Goal: Information Seeking & Learning: Check status

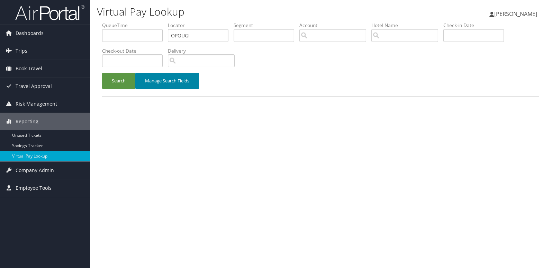
click at [259, 85] on div "Search Manage Search Fields" at bounding box center [320, 84] width 447 height 23
click at [119, 81] on button "Search" at bounding box center [118, 81] width 33 height 16
type input "FZBWKY"
click at [124, 79] on button "Search" at bounding box center [118, 81] width 33 height 16
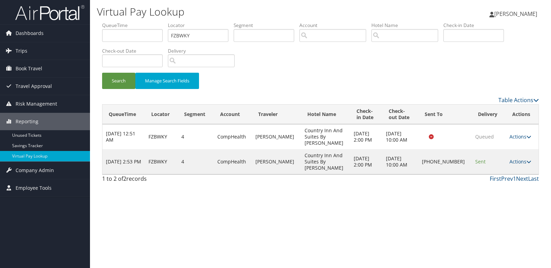
click at [513, 149] on td "Actions Resend Logs Delivery Information View Itinerary" at bounding box center [522, 161] width 33 height 25
click at [513, 158] on link "Actions" at bounding box center [520, 161] width 22 height 7
click at [490, 173] on link "Logs" at bounding box center [496, 174] width 59 height 12
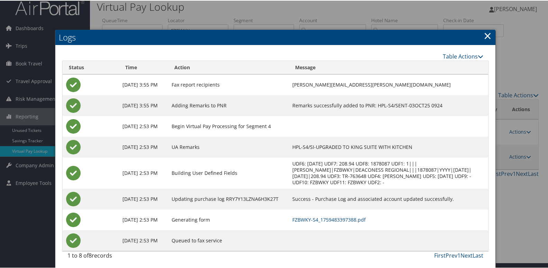
scroll to position [7, 0]
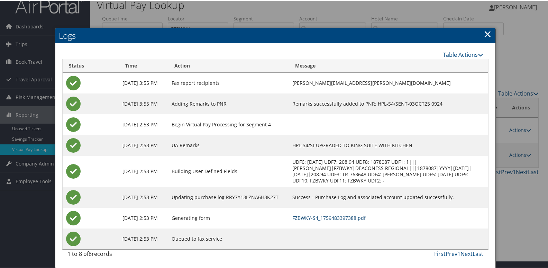
click at [330, 217] on link "FZBWKY-S4_1759483397388.pdf" at bounding box center [328, 217] width 73 height 7
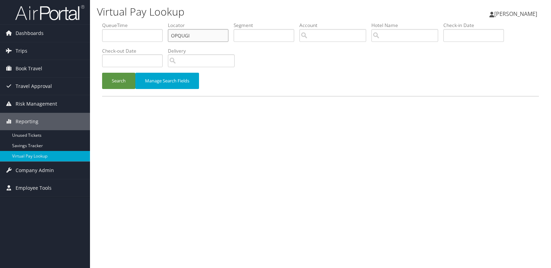
drag, startPoint x: 165, startPoint y: 38, endPoint x: 143, endPoint y: 40, distance: 22.6
click at [143, 22] on ul "QueueTime Locator OPQUGI Segment Account Traveler Hotel Name Check-in Date Chec…" at bounding box center [320, 22] width 437 height 0
paste input "MFEQZY"
type input "MFEQZY"
click at [102, 73] on button "Search" at bounding box center [118, 81] width 33 height 16
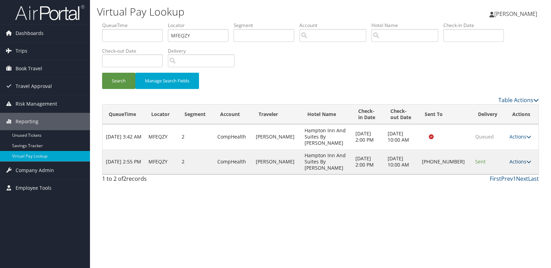
click at [516, 158] on link "Actions" at bounding box center [520, 161] width 22 height 7
click at [492, 173] on link "Logs" at bounding box center [496, 174] width 59 height 12
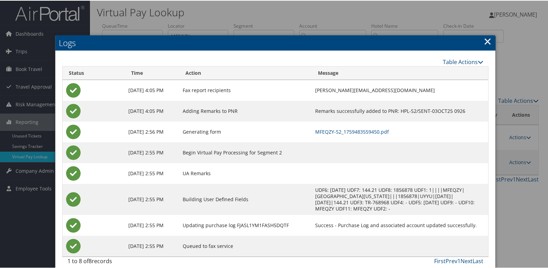
scroll to position [1, 0]
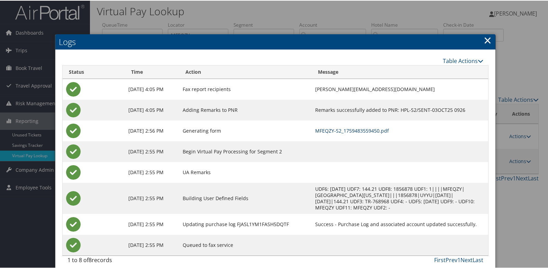
click at [338, 132] on link "MFEQZY-S2_1759483559450.pdf" at bounding box center [352, 130] width 74 height 7
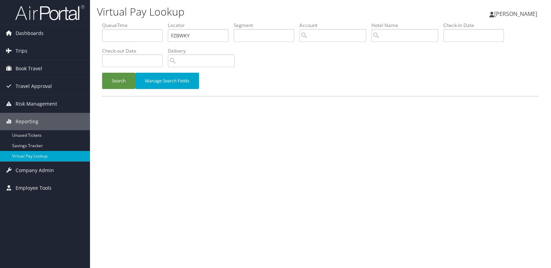
click at [143, 22] on ul "QueueTime Locator FZBWKY Segment Account Traveler Hotel Name Check-in Date Chec…" at bounding box center [320, 22] width 437 height 0
type input "NUVACG"
click at [102, 73] on button "Search" at bounding box center [118, 81] width 33 height 16
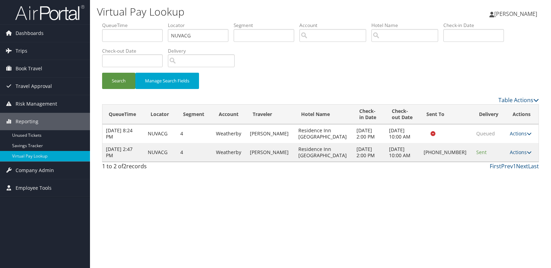
drag, startPoint x: 519, startPoint y: 152, endPoint x: 516, endPoint y: 159, distance: 8.4
click at [518, 151] on link "Actions" at bounding box center [521, 152] width 22 height 7
click at [503, 173] on link "Logs" at bounding box center [496, 174] width 59 height 12
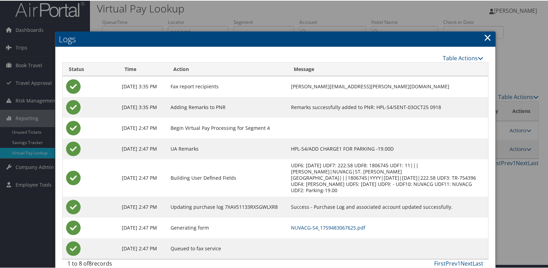
scroll to position [7, 0]
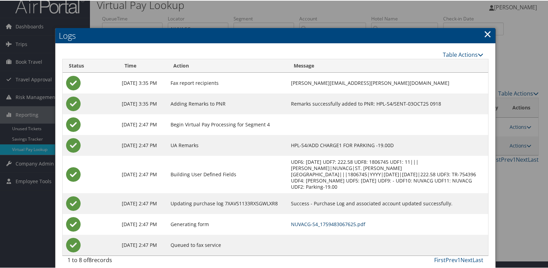
click at [326, 220] on link "NUVACG-S4_1759483067625.pdf" at bounding box center [328, 223] width 74 height 7
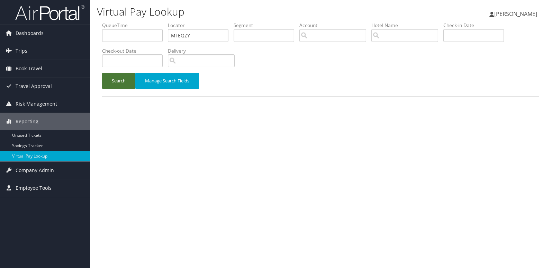
click at [116, 77] on button "Search" at bounding box center [118, 81] width 33 height 16
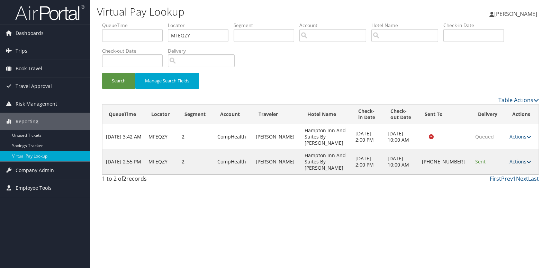
click at [511, 158] on link "Actions" at bounding box center [520, 161] width 22 height 7
click at [491, 165] on link "Resend" at bounding box center [496, 162] width 59 height 12
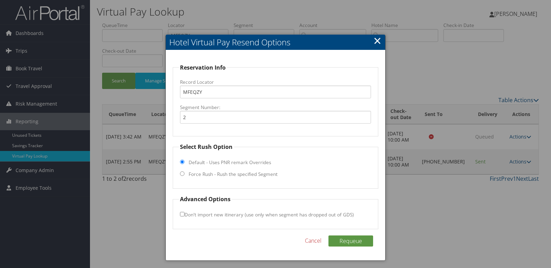
click at [225, 176] on label "Force Rush - Rush the specified Segment" at bounding box center [233, 174] width 89 height 7
click at [184, 176] on input "Force Rush - Rush the specified Segment" at bounding box center [182, 173] width 4 height 4
radio input "true"
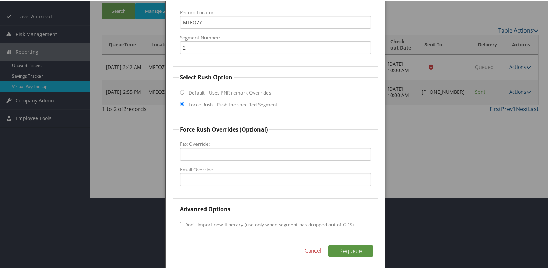
scroll to position [72, 0]
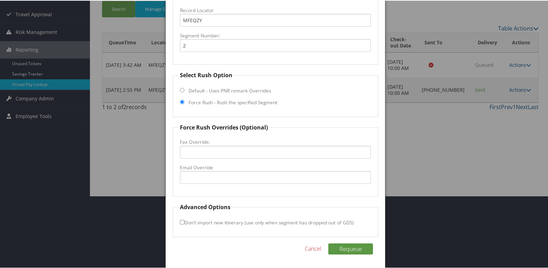
click at [210, 187] on fieldset "Force Rush Overrides (Optional) Fax Override: Email Override" at bounding box center [276, 158] width 206 height 73
click at [217, 181] on input "Email Override" at bounding box center [275, 176] width 191 height 13
drag, startPoint x: 265, startPoint y: 175, endPoint x: 73, endPoint y: 175, distance: 191.7
click at [73, 175] on body "Menu Dashboards ► AirPortal 360™ (Manager) My Travel Dashboard Trips ► Airtiner…" at bounding box center [275, 62] width 551 height 268
type input "amahamptonfd@ramhotels.net"
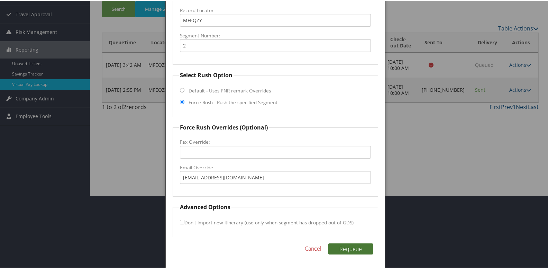
click at [346, 252] on button "Requeue" at bounding box center [350, 248] width 45 height 11
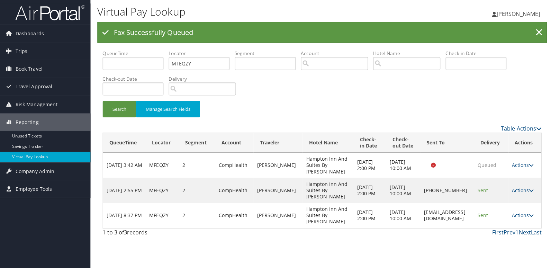
scroll to position [0, 0]
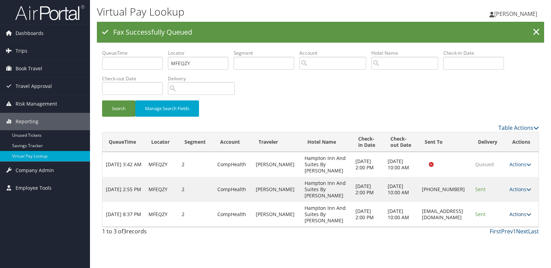
click at [525, 217] on link "Actions" at bounding box center [520, 214] width 22 height 7
click at [496, 238] on link "Logs" at bounding box center [509, 242] width 44 height 12
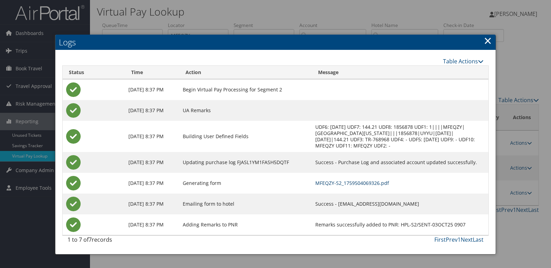
click at [360, 182] on link "MFEQZY-S2_1759504069326.pdf" at bounding box center [352, 183] width 74 height 7
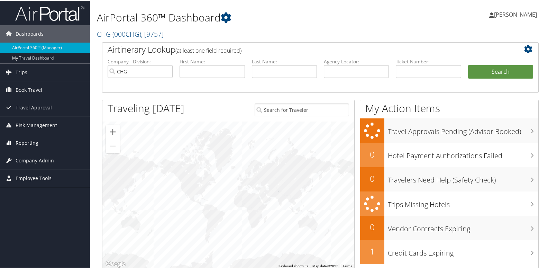
click at [27, 142] on span "Reporting" at bounding box center [27, 142] width 23 height 17
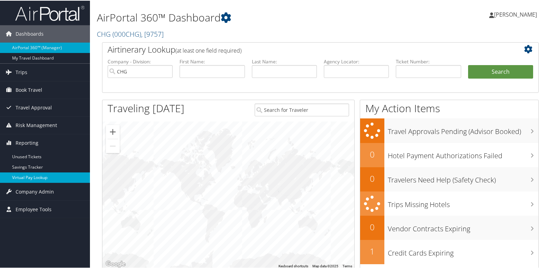
click at [29, 177] on link "Virtual Pay Lookup" at bounding box center [45, 177] width 90 height 10
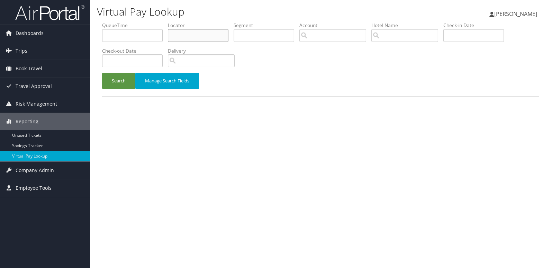
click at [189, 35] on input "text" at bounding box center [198, 35] width 61 height 13
paste input "QDMDDQ"
type input "QDMDDQ"
click at [102, 73] on button "Search" at bounding box center [118, 81] width 33 height 16
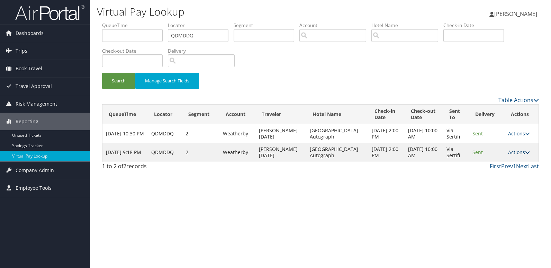
click at [517, 150] on link "Actions" at bounding box center [519, 152] width 22 height 7
click at [487, 184] on link "View Itinerary" at bounding box center [505, 186] width 44 height 12
click at [518, 153] on link "Actions" at bounding box center [519, 152] width 22 height 7
click at [507, 172] on link "Logs" at bounding box center [505, 174] width 44 height 12
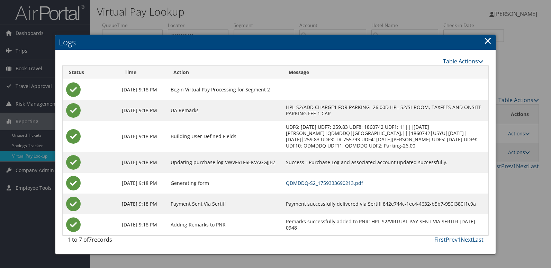
click at [362, 182] on link "QDMDDQ-S2_1759333690213.pdf" at bounding box center [324, 183] width 77 height 7
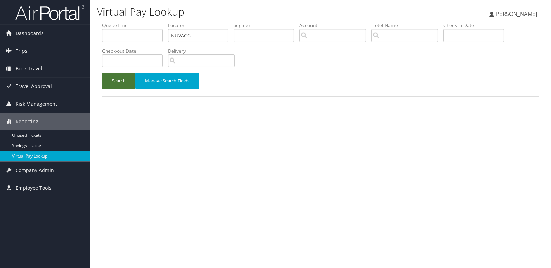
click at [120, 88] on button "Search" at bounding box center [118, 81] width 33 height 16
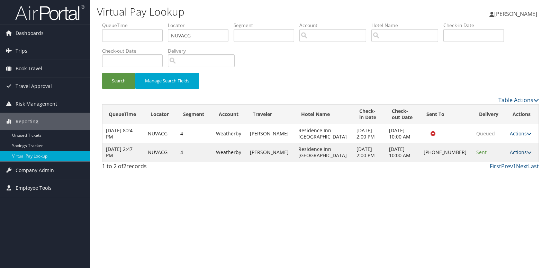
click at [511, 153] on link "Actions" at bounding box center [521, 152] width 22 height 7
click at [486, 175] on link "Logs" at bounding box center [496, 174] width 59 height 12
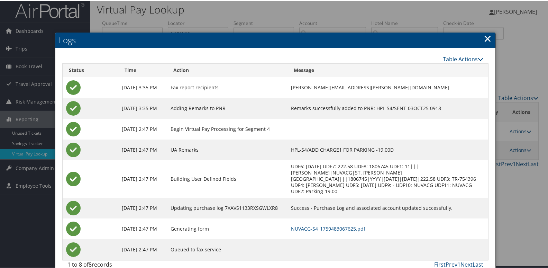
scroll to position [7, 0]
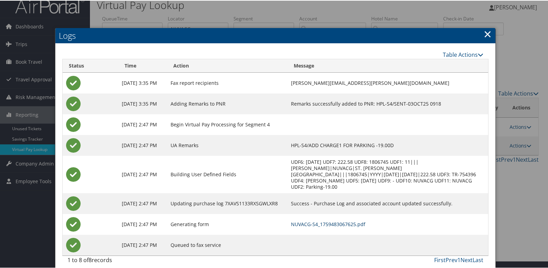
click at [323, 220] on link "NUVACG-S4_1759483067625.pdf" at bounding box center [328, 223] width 74 height 7
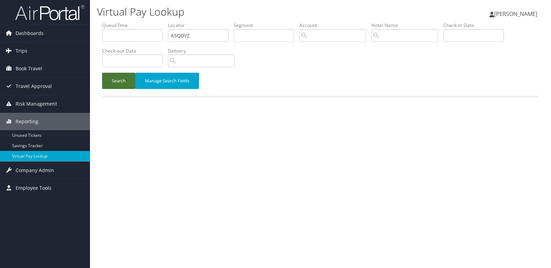
type input "KSQDYZ"
click at [116, 77] on button "Search" at bounding box center [118, 81] width 33 height 16
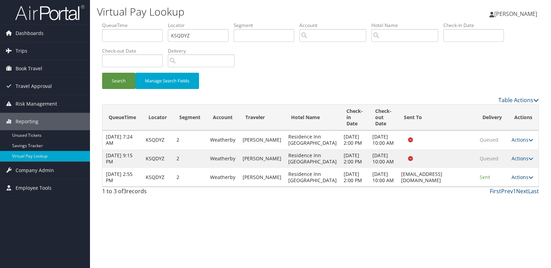
click at [522, 180] on link "Actions" at bounding box center [522, 177] width 22 height 7
click at [502, 218] on link "Logs" at bounding box center [508, 215] width 44 height 12
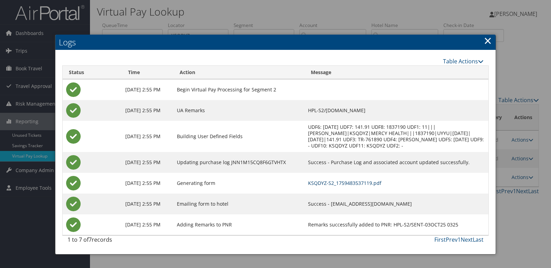
click at [357, 183] on link "KSQDYZ-S2_1759483537119.pdf" at bounding box center [344, 183] width 73 height 7
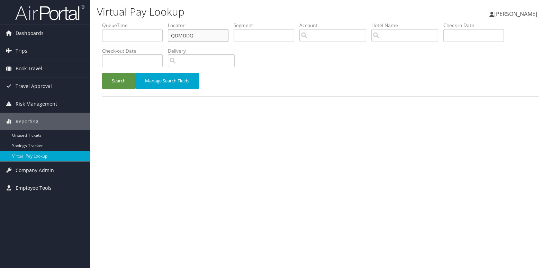
drag, startPoint x: 199, startPoint y: 35, endPoint x: 162, endPoint y: 35, distance: 37.0
click at [162, 22] on ul "QueueTime Locator QDMDDQ Segment Account Traveler Hotel Name Check-in Date Chec…" at bounding box center [320, 22] width 437 height 0
paste input "YZOKIH"
type input "YZOKIH"
click at [128, 79] on button "Search" at bounding box center [118, 81] width 33 height 16
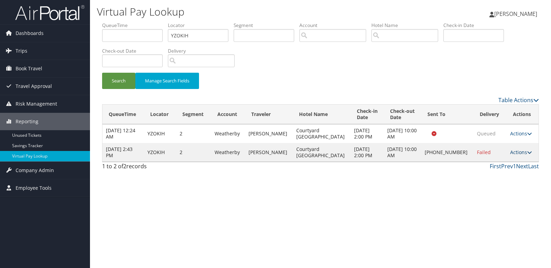
click at [513, 153] on link "Actions" at bounding box center [521, 152] width 22 height 7
click at [494, 177] on link "Logs" at bounding box center [496, 174] width 59 height 12
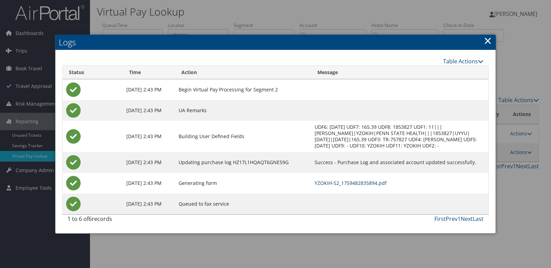
click at [334, 182] on link "YZOKIH-S2_1759482835894.pdf" at bounding box center [350, 183] width 72 height 7
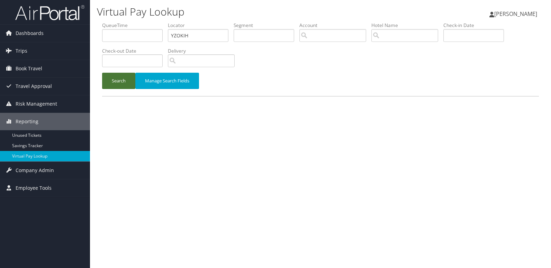
click at [117, 86] on button "Search" at bounding box center [118, 81] width 33 height 16
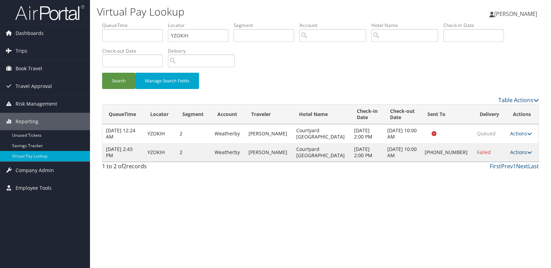
click at [516, 152] on link "Actions" at bounding box center [521, 152] width 22 height 7
click at [501, 160] on link "Resend" at bounding box center [496, 162] width 59 height 12
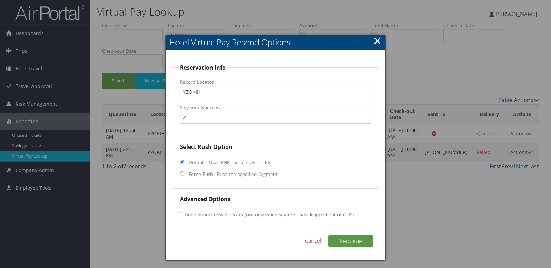
click at [193, 172] on label "Force Rush - Rush the specified Segment" at bounding box center [233, 174] width 89 height 7
click at [184, 172] on input "Force Rush - Rush the specified Segment" at bounding box center [182, 173] width 4 height 4
radio input "true"
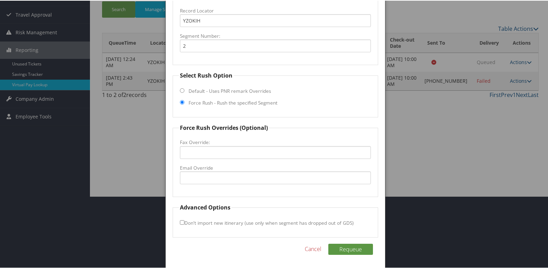
scroll to position [72, 0]
click at [213, 178] on input "Email Override" at bounding box center [275, 176] width 191 height 13
drag, startPoint x: 249, startPoint y: 176, endPoint x: 99, endPoint y: 175, distance: 150.8
click at [99, 175] on body "Menu Dashboards ► AirPortal 360™ (Manager) My Travel Dashboard Trips ► Airtiner…" at bounding box center [275, 62] width 551 height 268
type input "aqbillick@shanercorp.com"
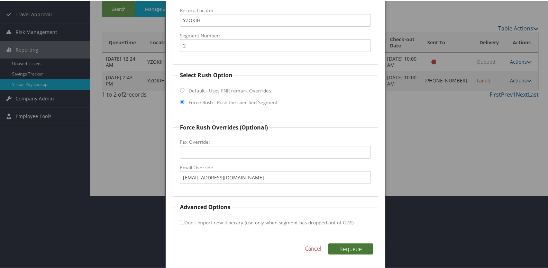
click at [341, 250] on button "Requeue" at bounding box center [350, 248] width 45 height 11
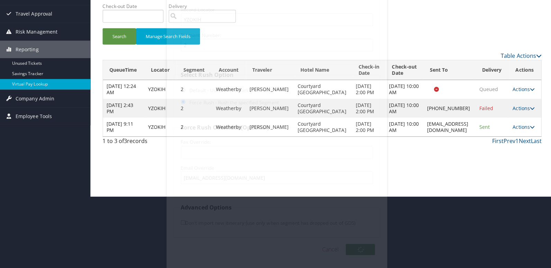
scroll to position [0, 0]
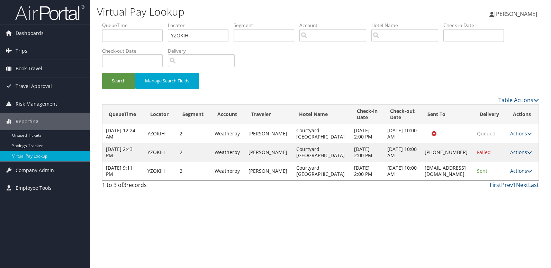
click at [512, 172] on link "Actions" at bounding box center [521, 170] width 22 height 7
click at [494, 190] on icon at bounding box center [492, 192] width 6 height 5
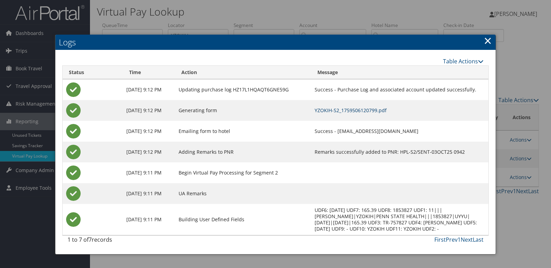
click at [345, 112] on link "YZOKIH-S2_1759506120799.pdf" at bounding box center [350, 110] width 72 height 7
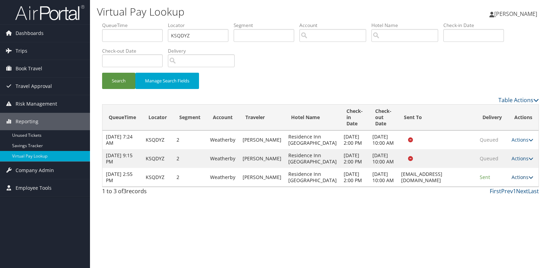
click at [515, 180] on link "Actions" at bounding box center [522, 177] width 22 height 7
click at [502, 213] on link "Logs" at bounding box center [508, 215] width 44 height 12
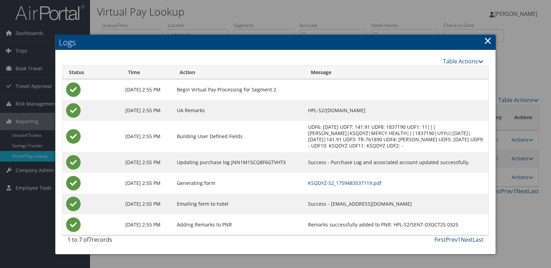
click at [338, 184] on link "KSQDYZ-S2_1759483537119.pdf" at bounding box center [344, 183] width 73 height 7
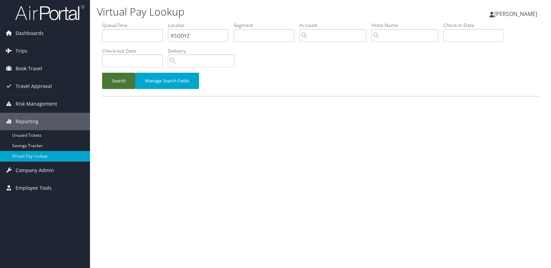
click at [128, 82] on button "Search" at bounding box center [118, 81] width 33 height 16
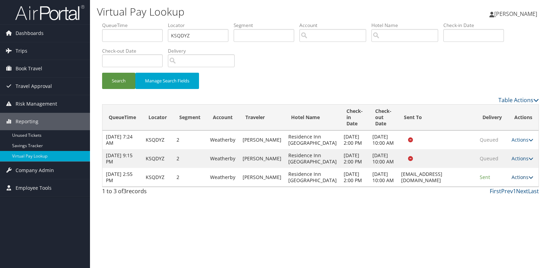
click at [519, 180] on link "Actions" at bounding box center [522, 177] width 22 height 7
click at [504, 212] on link "Logs" at bounding box center [508, 215] width 44 height 12
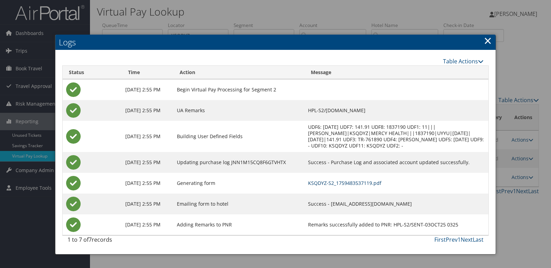
click at [342, 183] on link "KSQDYZ-S2_1759483537119.pdf" at bounding box center [344, 183] width 73 height 7
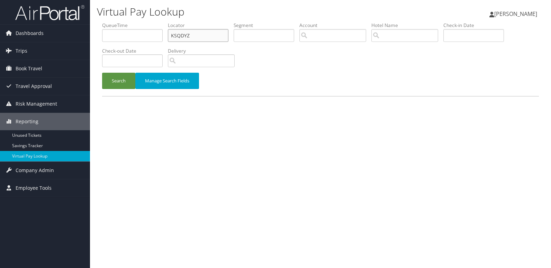
drag, startPoint x: 192, startPoint y: 36, endPoint x: 154, endPoint y: 37, distance: 38.8
click at [154, 22] on ul "QueueTime Locator KSQDYZ Segment Account Traveler Hotel Name Check-in Date Chec…" at bounding box center [320, 22] width 437 height 0
paste input "AHDKJF"
type input "AHDKJF"
click at [102, 73] on button "Search" at bounding box center [118, 81] width 33 height 16
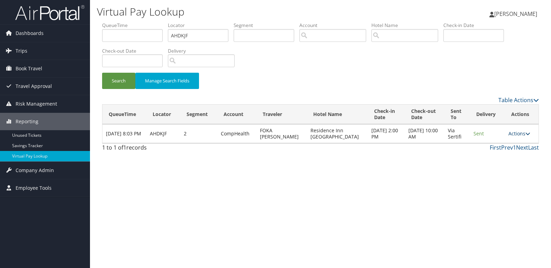
click at [517, 132] on link "Actions" at bounding box center [519, 133] width 22 height 7
click at [505, 153] on link "Logs" at bounding box center [506, 155] width 44 height 12
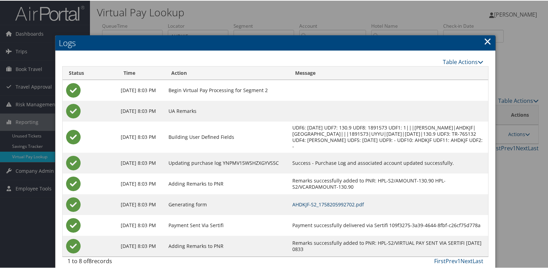
drag, startPoint x: 356, startPoint y: 203, endPoint x: 362, endPoint y: 212, distance: 10.7
click at [356, 203] on link "AHDKJF-S2_1758205992702.pdf" at bounding box center [328, 203] width 72 height 7
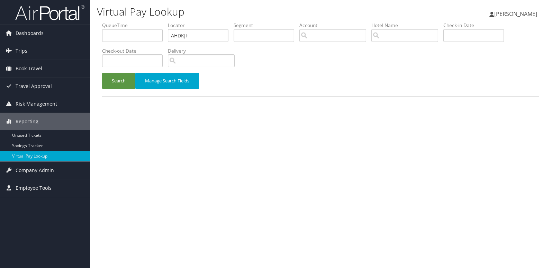
click at [135, 22] on ul "QueueTime Locator AHDKJF Segment Account Traveler Hotel Name Check-in Date Chec…" at bounding box center [320, 22] width 437 height 0
drag, startPoint x: 142, startPoint y: 38, endPoint x: 102, endPoint y: 38, distance: 39.8
click at [103, 22] on ul "QueueTime Locator AHDKJF Segment Account Traveler Hotel Name Check-in Date Chec…" at bounding box center [320, 22] width 437 height 0
click at [194, 37] on input "text" at bounding box center [198, 35] width 61 height 13
paste input "JQFHXE"
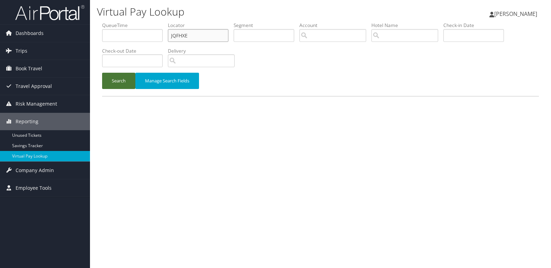
type input "JQFHXE"
click at [115, 84] on button "Search" at bounding box center [118, 81] width 33 height 16
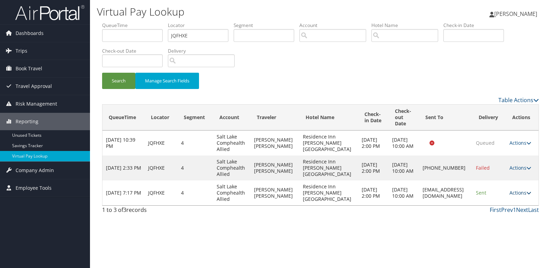
click at [520, 193] on link "Actions" at bounding box center [520, 192] width 22 height 7
click at [490, 213] on icon at bounding box center [489, 214] width 6 height 5
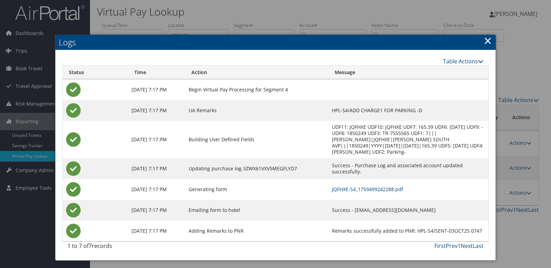
click at [369, 187] on link "JQFHXE-S4_1759499242288.pdf" at bounding box center [367, 189] width 71 height 7
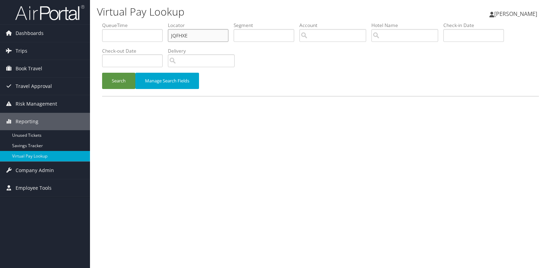
click at [152, 22] on ul "QueueTime Locator JQFHXE Segment Account Traveler Hotel Name Check-in Date Chec…" at bounding box center [320, 22] width 437 height 0
paste input "ODEDKV"
type input "ODEDKV"
click at [102, 73] on button "Search" at bounding box center [118, 81] width 33 height 16
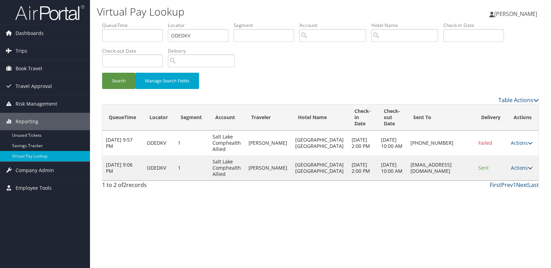
click at [513, 173] on td "Actions Resend Logs View Itinerary" at bounding box center [522, 167] width 31 height 25
click at [512, 171] on link "Actions" at bounding box center [522, 167] width 22 height 7
click at [495, 195] on link "Logs" at bounding box center [507, 199] width 44 height 12
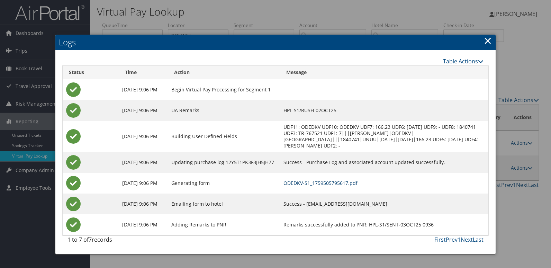
click at [338, 186] on link "ODEDKV-S1_1759505795617.pdf" at bounding box center [320, 183] width 74 height 7
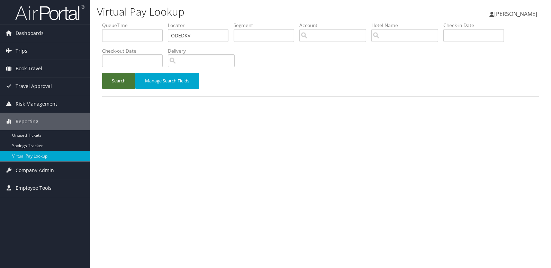
click at [114, 79] on button "Search" at bounding box center [118, 81] width 33 height 16
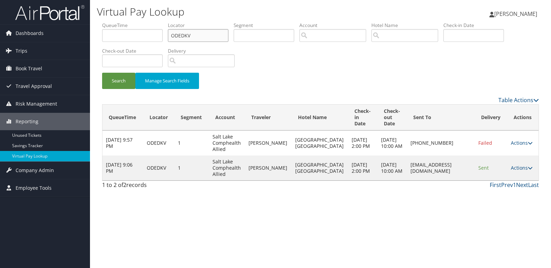
drag, startPoint x: 142, startPoint y: 38, endPoint x: 122, endPoint y: 38, distance: 20.1
click at [122, 22] on ul "QueueTime Locator ODEDKV Segment Account Traveler Hotel Name Check-in Date Chec…" at bounding box center [320, 22] width 437 height 0
paste input "WFMUGM"
click at [185, 36] on input "WFMUGM" at bounding box center [198, 35] width 61 height 13
type input "WFMUGM"
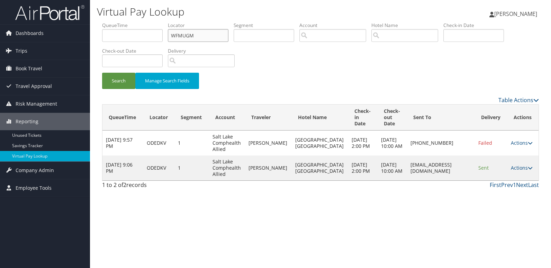
click at [102, 73] on button "Search" at bounding box center [118, 81] width 33 height 16
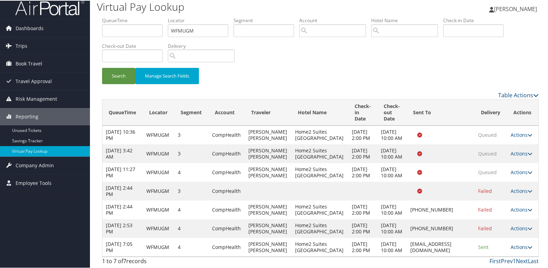
click at [515, 245] on link "Actions" at bounding box center [522, 246] width 22 height 7
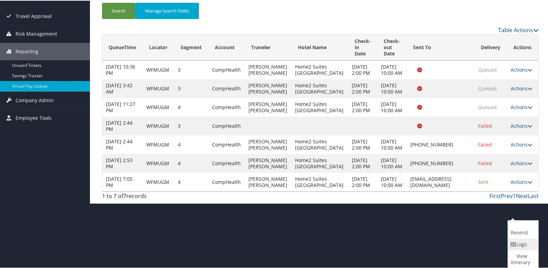
click at [513, 248] on link "Logs" at bounding box center [522, 244] width 29 height 12
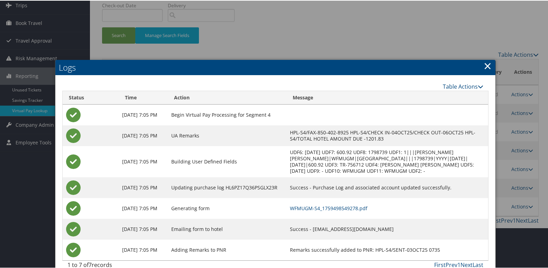
scroll to position [51, 0]
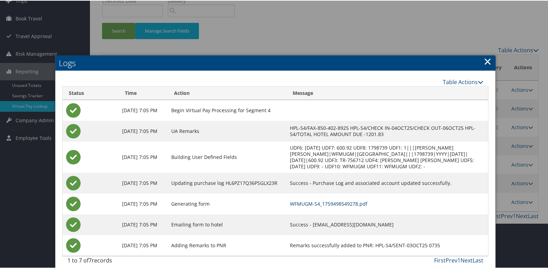
click at [342, 202] on link "WFMUGM-S4_1759498549278.pdf" at bounding box center [328, 203] width 77 height 7
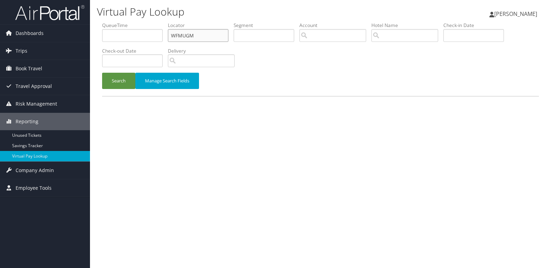
drag, startPoint x: 121, startPoint y: 41, endPoint x: 110, endPoint y: 44, distance: 11.7
click at [110, 22] on ul "QueueTime Locator WFMUGM Segment Account Traveler Hotel Name Check-in Date Chec…" at bounding box center [320, 22] width 437 height 0
paste input "ORAKOI"
type input "ORAKOI"
click at [114, 81] on button "Search" at bounding box center [118, 81] width 33 height 16
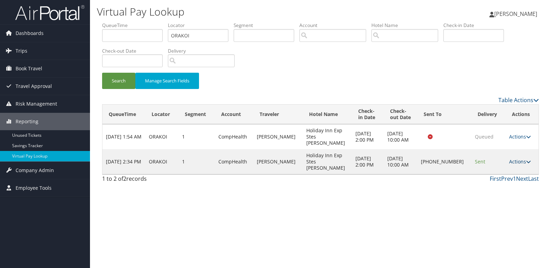
click at [526, 159] on icon at bounding box center [528, 161] width 5 height 5
click at [501, 173] on link "Logs" at bounding box center [496, 174] width 59 height 12
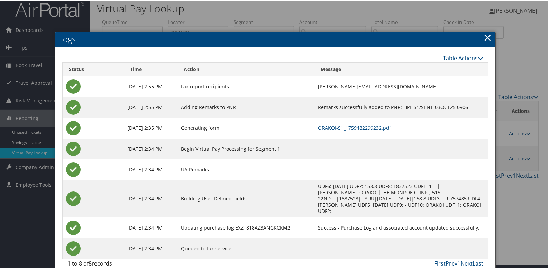
scroll to position [7, 0]
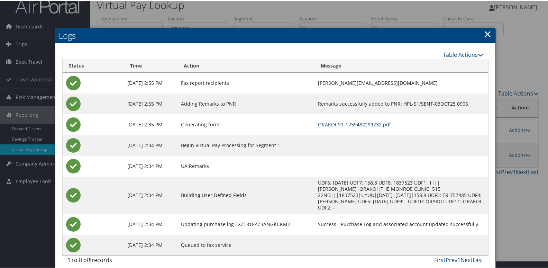
drag, startPoint x: 343, startPoint y: 124, endPoint x: 346, endPoint y: 132, distance: 9.2
click at [343, 124] on link "ORAKOI-S1_1759482299232.pdf" at bounding box center [354, 123] width 73 height 7
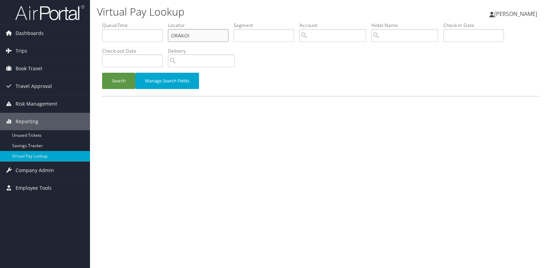
drag, startPoint x: 0, startPoint y: 0, endPoint x: 130, endPoint y: 37, distance: 135.2
click at [130, 22] on ul "QueueTime Locator ORAKOI Segment Account Traveler Hotel Name Check-in Date Chec…" at bounding box center [320, 22] width 437 height 0
paste input "KNOCUC"
type input "KNOCUC"
click at [102, 73] on button "Search" at bounding box center [118, 81] width 33 height 16
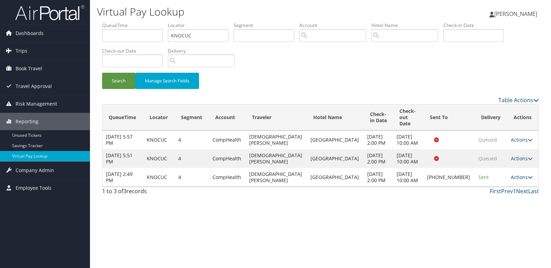
click at [522, 180] on link "Actions" at bounding box center [522, 177] width 22 height 7
click at [501, 207] on link "Logs" at bounding box center [496, 208] width 59 height 12
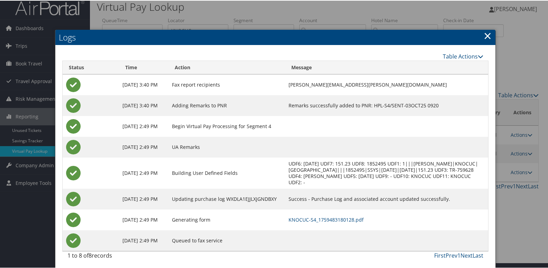
scroll to position [7, 0]
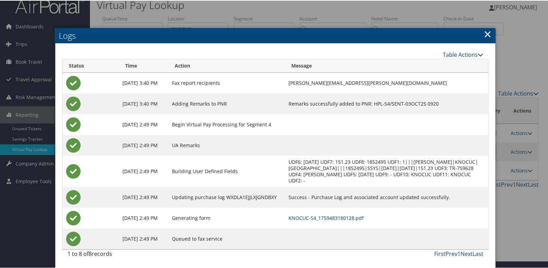
click at [301, 214] on link "KNOCUC-S4_1759483180128.pdf" at bounding box center [326, 217] width 75 height 7
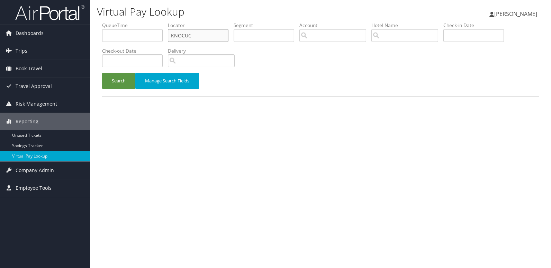
click at [119, 22] on ul "QueueTime Locator KNOCUC Segment Account Traveler Hotel Name Check-in Date Chec…" at bounding box center [320, 22] width 437 height 0
paste input "QFQEWW"
type input "QFQEWW"
click at [102, 73] on button "Search" at bounding box center [118, 81] width 33 height 16
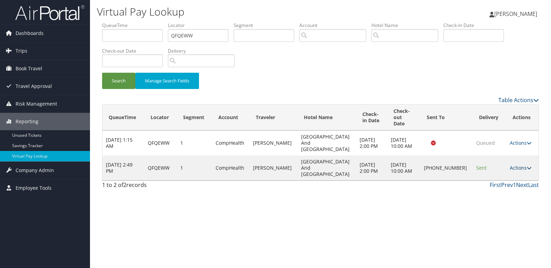
click at [516, 164] on link "Actions" at bounding box center [521, 167] width 22 height 7
click at [490, 173] on link "Logs" at bounding box center [496, 174] width 59 height 12
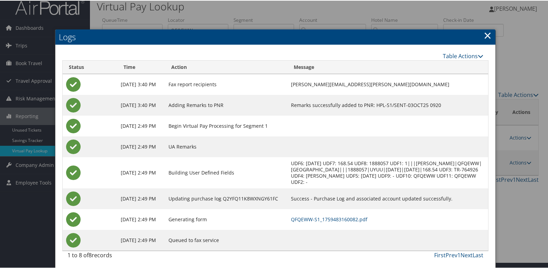
scroll to position [7, 0]
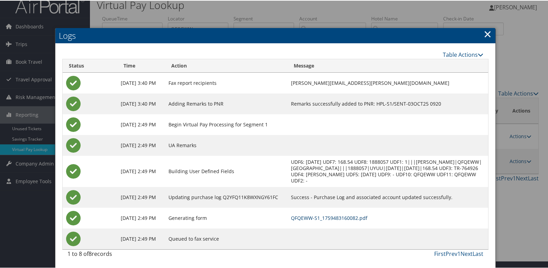
click at [333, 214] on link "QFQEWW-S1_1759483160082.pdf" at bounding box center [329, 217] width 76 height 7
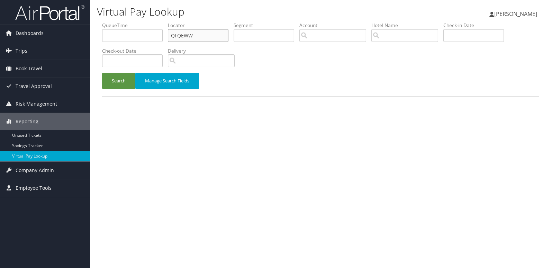
drag, startPoint x: 199, startPoint y: 35, endPoint x: 122, endPoint y: 35, distance: 76.1
click at [122, 22] on ul "QueueTime Locator QFQEWW Segment Account Traveler Hotel Name Check-in Date Chec…" at bounding box center [320, 22] width 437 height 0
paste input "DGIPAX"
type input "DGIPAX"
click at [102, 73] on button "Search" at bounding box center [118, 81] width 33 height 16
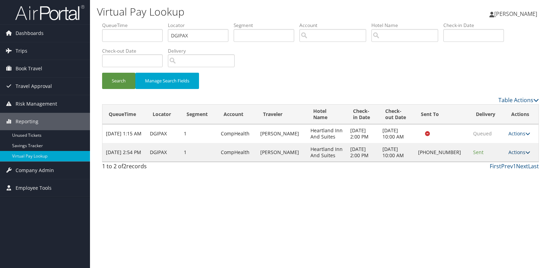
click at [515, 153] on link "Actions" at bounding box center [519, 152] width 22 height 7
click at [493, 175] on link "Logs" at bounding box center [496, 174] width 59 height 12
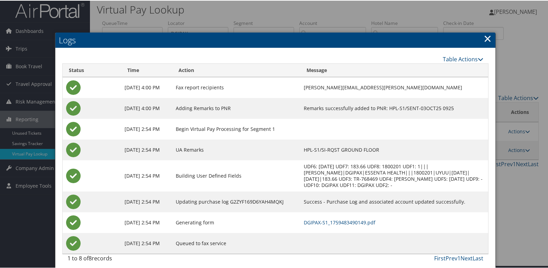
scroll to position [7, 0]
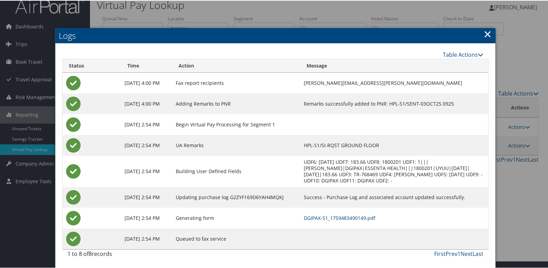
click at [340, 218] on link "DGIPAX-S1_1759483490149.pdf" at bounding box center [340, 217] width 72 height 7
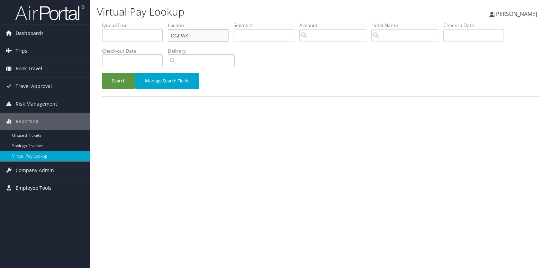
drag, startPoint x: 0, startPoint y: 0, endPoint x: 97, endPoint y: 44, distance: 106.2
click at [102, 44] on form "QueueTime Locator DGIPAX Segment Account Traveler Hotel Name Check-in Date Chec…" at bounding box center [320, 59] width 437 height 74
paste input "CAIWQG"
type input "CAIWQG"
click at [102, 73] on button "Search" at bounding box center [118, 81] width 33 height 16
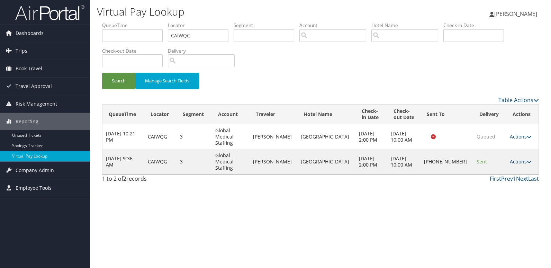
click at [517, 158] on link "Actions" at bounding box center [521, 161] width 22 height 7
click at [497, 171] on link "Logs" at bounding box center [495, 174] width 59 height 12
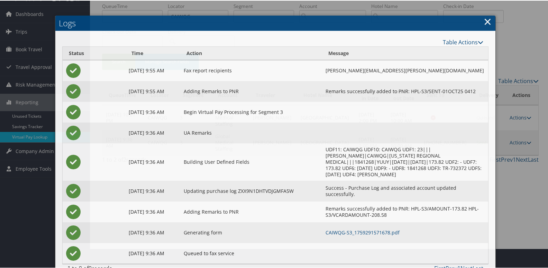
scroll to position [28, 0]
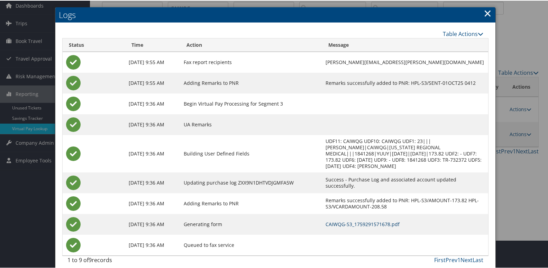
click at [345, 220] on link "CAIWQG-S3_1759291571678.pdf" at bounding box center [363, 223] width 74 height 7
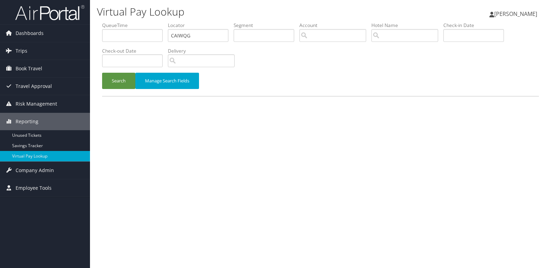
click at [91, 34] on div "Virtual Pay Lookup Luke Perry Luke Perry My Settings Travel Agency Contacts Vie…" at bounding box center [320, 134] width 461 height 268
type input "FIVWCW"
click at [102, 73] on button "Search" at bounding box center [118, 81] width 33 height 16
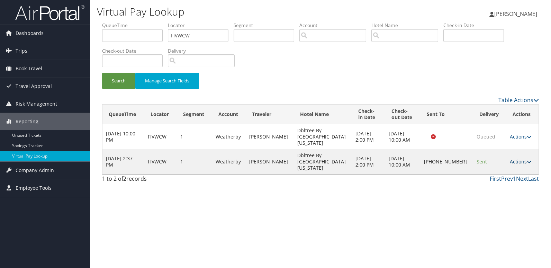
click at [513, 158] on link "Actions" at bounding box center [521, 161] width 22 height 7
click at [492, 170] on link "Logs" at bounding box center [496, 174] width 59 height 12
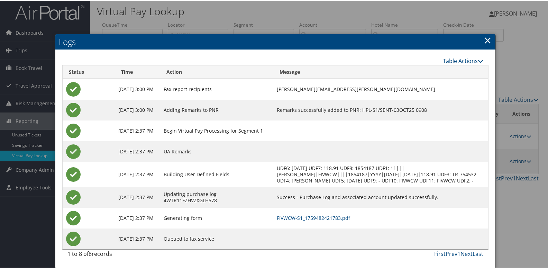
scroll to position [7, 0]
drag, startPoint x: 327, startPoint y: 216, endPoint x: 339, endPoint y: 215, distance: 12.2
click at [327, 216] on link "FIVWCW-S1_1759482421783.pdf" at bounding box center [313, 217] width 73 height 7
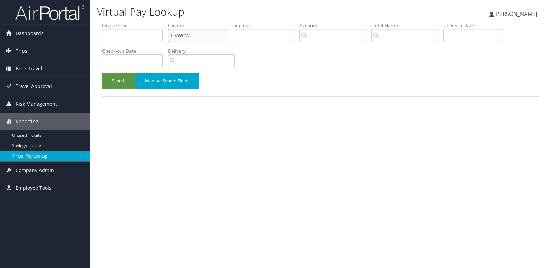
drag, startPoint x: 147, startPoint y: 35, endPoint x: 133, endPoint y: 32, distance: 14.1
click at [133, 22] on ul "QueueTime Locator FIVWCW Segment Account Traveler Hotel Name Check-in Date Chec…" at bounding box center [320, 22] width 437 height 0
paste input ") SOSMTE"
click at [102, 73] on button "Search" at bounding box center [118, 81] width 33 height 16
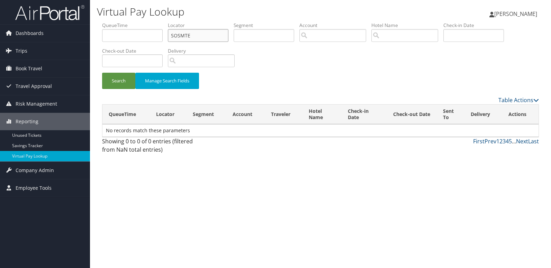
type input "SOSMTE"
click at [102, 73] on button "Search" at bounding box center [118, 81] width 33 height 16
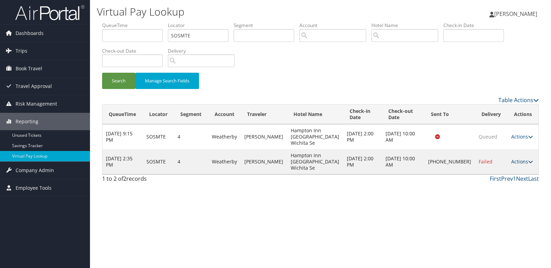
click at [511, 160] on link "Actions" at bounding box center [522, 161] width 22 height 7
click at [490, 183] on link "Logs" at bounding box center [496, 183] width 59 height 12
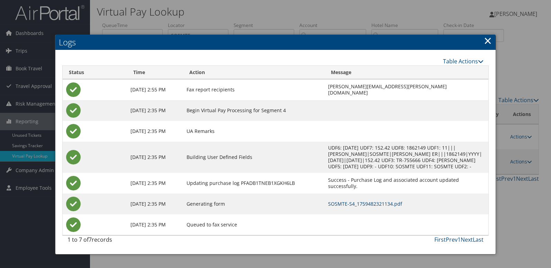
click at [347, 203] on link "SOSMTE-S4_1759482321134.pdf" at bounding box center [365, 203] width 74 height 7
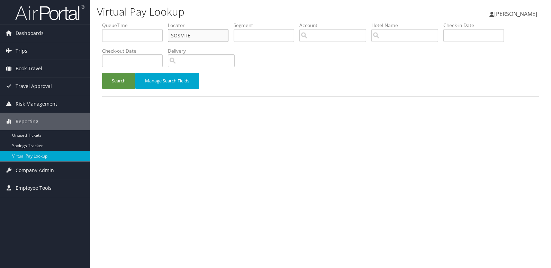
click at [123, 22] on ul "QueueTime Locator SOSMTE Segment Account Traveler Hotel Name Check-in Date Chec…" at bounding box center [320, 22] width 437 height 0
paste input "GMZOPA"
type input "GMZOPA"
click at [118, 85] on button "Search" at bounding box center [118, 81] width 33 height 16
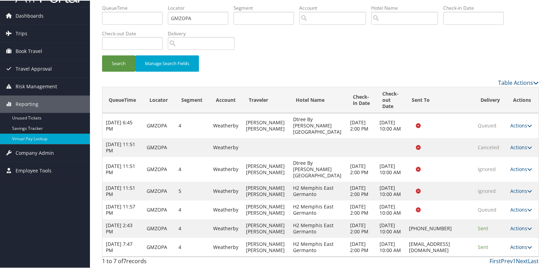
click at [510, 243] on link "Actions" at bounding box center [521, 246] width 22 height 7
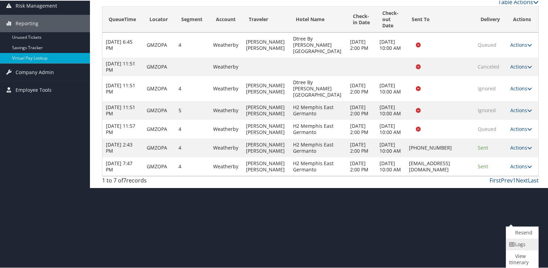
click at [512, 244] on icon at bounding box center [512, 243] width 6 height 5
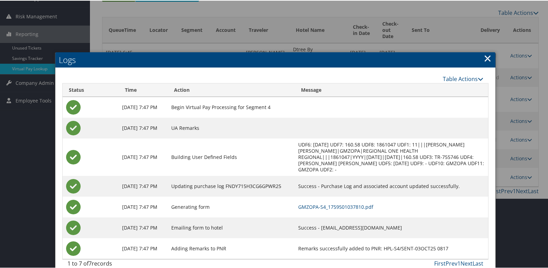
scroll to position [98, 0]
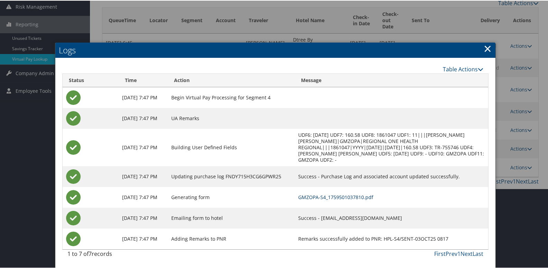
click at [351, 200] on td "GMZOPA-S4_1759501037810.pdf" at bounding box center [391, 196] width 193 height 21
click at [350, 197] on link "GMZOPA-S4_1759501037810.pdf" at bounding box center [335, 196] width 75 height 7
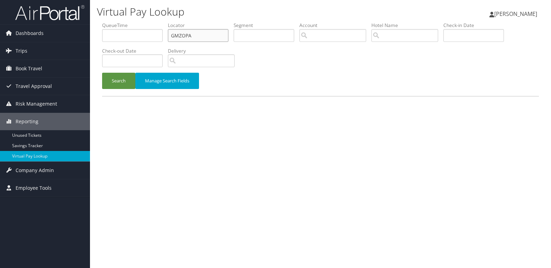
click at [141, 22] on ul "QueueTime Locator GMZOPA Segment Account Traveler Hotel Name Check-in Date Chec…" at bounding box center [320, 22] width 437 height 0
paste input "ABAXA"
type input "ABAXAA"
click at [102, 73] on button "Search" at bounding box center [118, 81] width 33 height 16
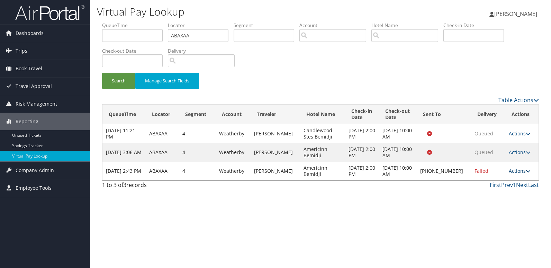
click at [509, 171] on link "Actions" at bounding box center [520, 170] width 22 height 7
click at [485, 191] on link "Logs" at bounding box center [496, 193] width 59 height 12
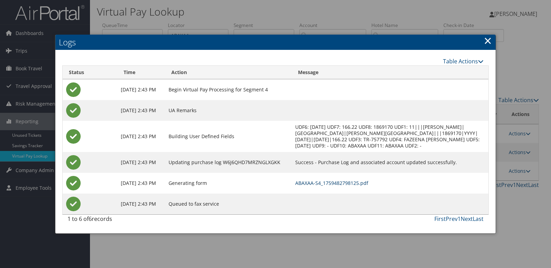
click at [351, 186] on link "ABAXAA-S4_1759482798125.pdf" at bounding box center [331, 183] width 73 height 7
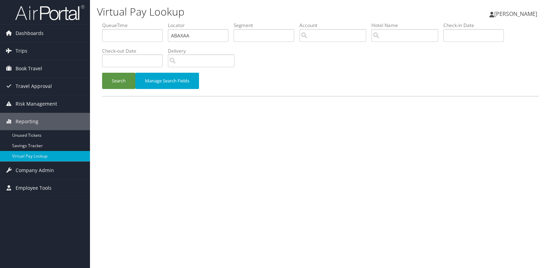
click at [141, 22] on ul "QueueTime Locator ABAXAA Segment Account Traveler Hotel Name Check-in Date Chec…" at bounding box center [320, 22] width 437 height 0
type input "MYCEKC"
click at [102, 73] on button "Search" at bounding box center [118, 81] width 33 height 16
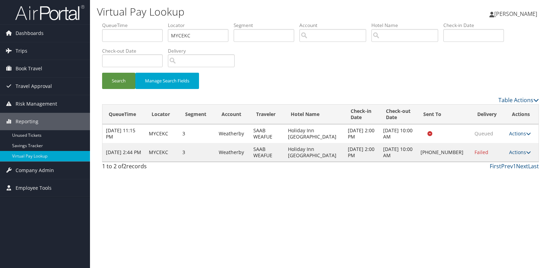
drag, startPoint x: 514, startPoint y: 153, endPoint x: 513, endPoint y: 156, distance: 3.6
click at [515, 153] on link "Actions" at bounding box center [520, 152] width 22 height 7
click at [494, 176] on link "Logs" at bounding box center [496, 174] width 59 height 12
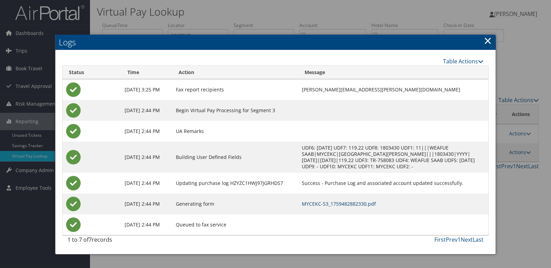
click at [326, 203] on link "MYCEKC-S3_1759482882330.pdf" at bounding box center [339, 203] width 74 height 7
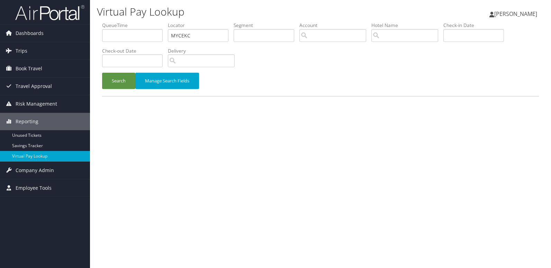
click at [108, 22] on ul "QueueTime Locator MYCEKC Segment Account Traveler Hotel Name Check-in Date Chec…" at bounding box center [320, 22] width 437 height 0
type input "CUZYTV"
click at [111, 87] on button "Search" at bounding box center [118, 81] width 33 height 16
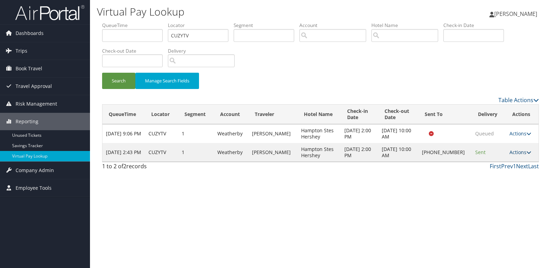
click at [509, 153] on link "Actions" at bounding box center [520, 152] width 22 height 7
click at [491, 174] on link "Logs" at bounding box center [497, 174] width 59 height 12
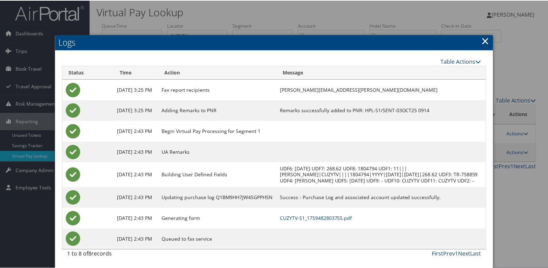
scroll to position [7, 0]
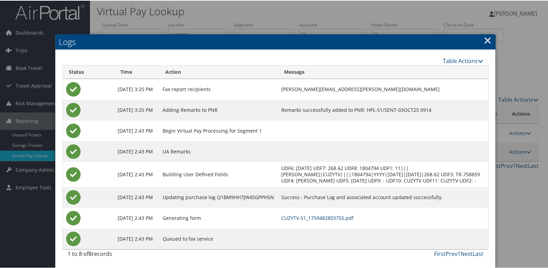
click at [326, 217] on link "CUZYTV-S1_1759482803755.pdf" at bounding box center [317, 217] width 72 height 7
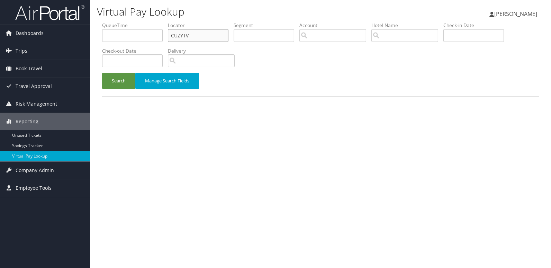
drag, startPoint x: 0, startPoint y: 0, endPoint x: 107, endPoint y: 36, distance: 112.8
click at [107, 22] on ul "QueueTime Locator CUZYTV Segment Account Traveler Hotel Name Check-in Date Chec…" at bounding box center [320, 22] width 437 height 0
click at [107, 77] on button "Search" at bounding box center [118, 81] width 33 height 16
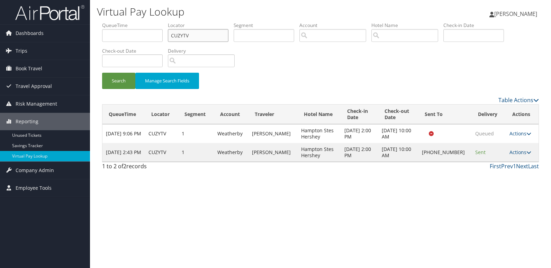
drag, startPoint x: 190, startPoint y: 34, endPoint x: 135, endPoint y: 37, distance: 54.7
click at [135, 22] on ul "QueueTime Locator CUZYTV Segment Account Traveler Hotel Name Check-in Date Chec…" at bounding box center [320, 22] width 437 height 0
paste input "JJZQKO"
type input "JJZQKO"
click at [102, 73] on button "Search" at bounding box center [118, 81] width 33 height 16
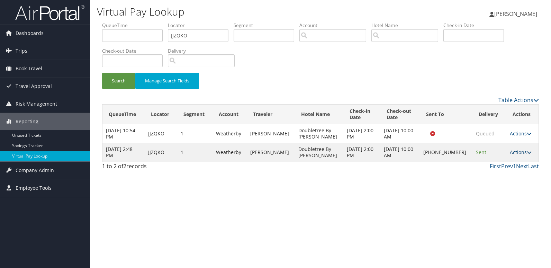
click at [511, 155] on link "Actions" at bounding box center [521, 152] width 22 height 7
drag, startPoint x: 511, startPoint y: 162, endPoint x: 503, endPoint y: 189, distance: 28.0
click at [503, 189] on link "Logs" at bounding box center [497, 183] width 59 height 12
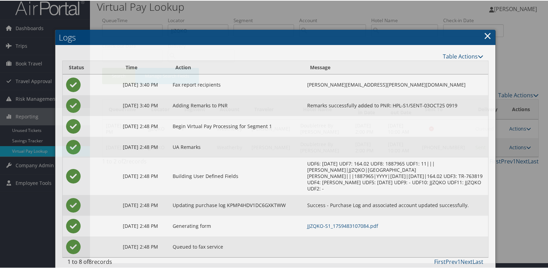
scroll to position [7, 0]
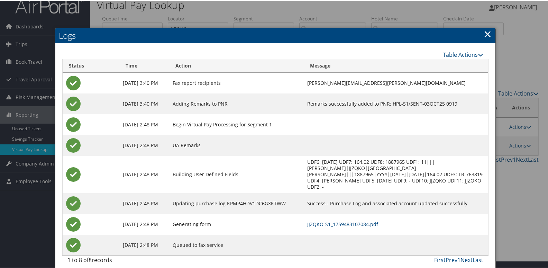
click at [330, 222] on td "JJZQKO-S1_1759483107084.pdf" at bounding box center [396, 223] width 184 height 21
click at [333, 220] on link "JJZQKO-S1_1759483107084.pdf" at bounding box center [342, 223] width 71 height 7
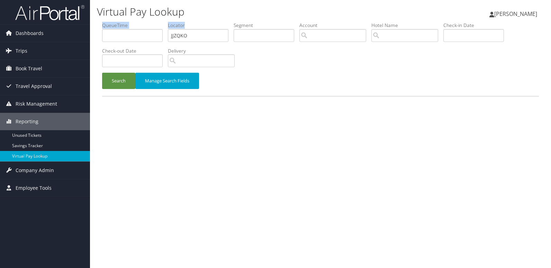
drag, startPoint x: 138, startPoint y: 34, endPoint x: 132, endPoint y: 34, distance: 5.6
click at [133, 22] on ul "QueueTime Locator JJZQKO Segment Account Traveler Hotel Name Check-in Date Chec…" at bounding box center [320, 22] width 437 height 0
drag, startPoint x: 189, startPoint y: 36, endPoint x: 105, endPoint y: 40, distance: 84.2
click at [105, 22] on ul "QueueTime Locator JJZQKO Segment Account Traveler Hotel Name Check-in Date Chec…" at bounding box center [320, 22] width 437 height 0
paste input "OIBXYK"
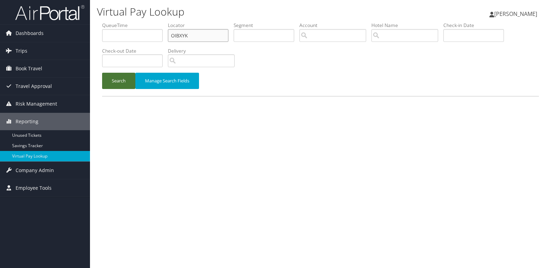
type input "OIBXYK"
click at [121, 83] on button "Search" at bounding box center [118, 81] width 33 height 16
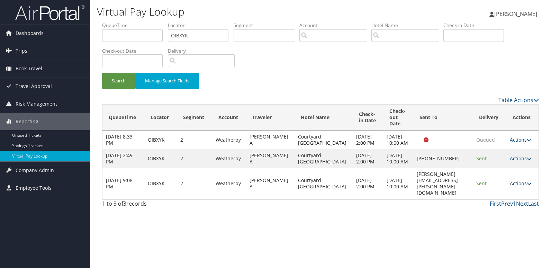
click at [510, 186] on link "Actions" at bounding box center [521, 183] width 22 height 7
click at [501, 213] on link "Logs" at bounding box center [507, 215] width 44 height 12
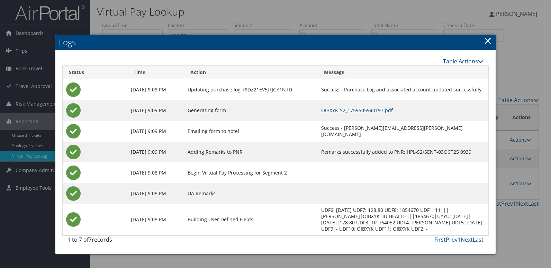
click at [345, 106] on td "OIBXYK-S2_1759505940197.pdf" at bounding box center [403, 110] width 171 height 21
click at [347, 113] on link "OIBXYK-S2_1759505940197.pdf" at bounding box center [357, 110] width 72 height 7
